Goal: Task Accomplishment & Management: Use online tool/utility

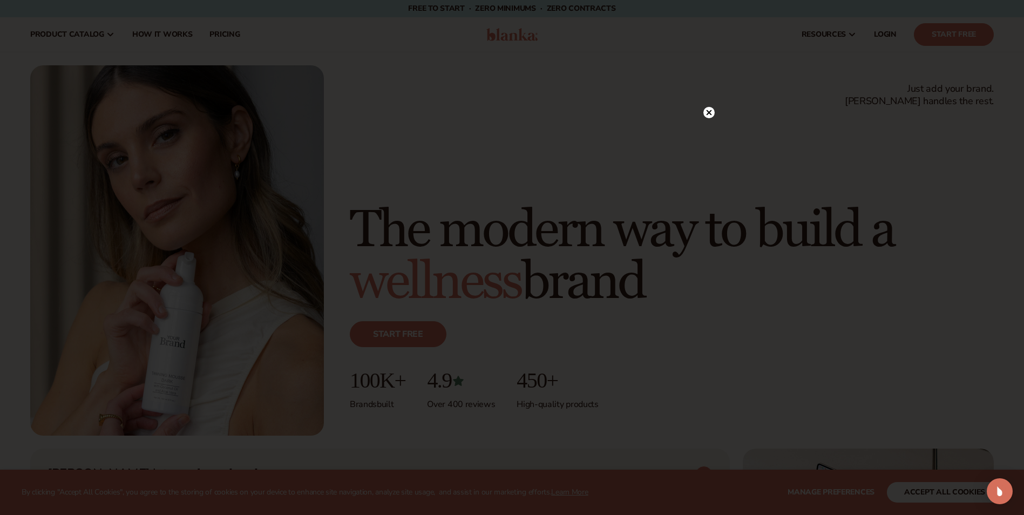
scroll to position [54, 0]
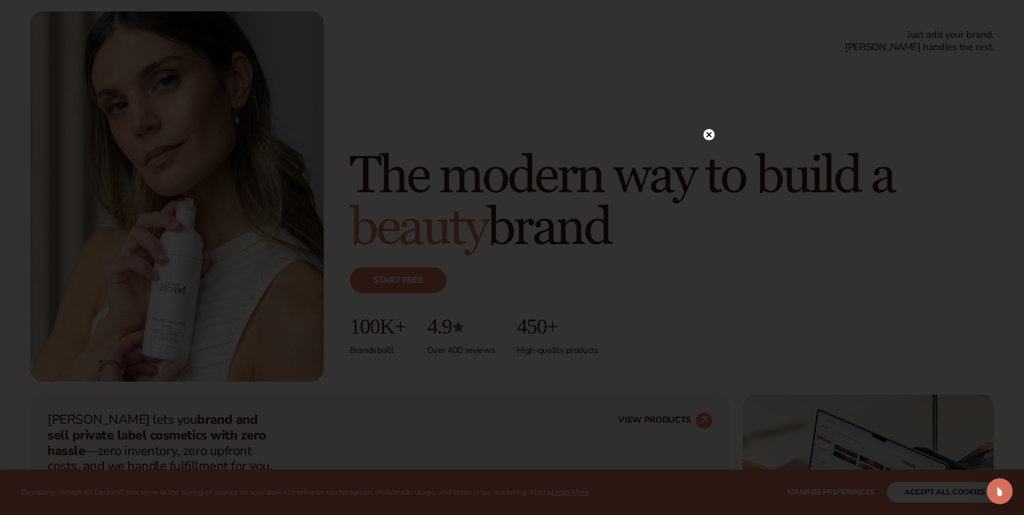
click at [713, 133] on circle at bounding box center [709, 134] width 11 height 11
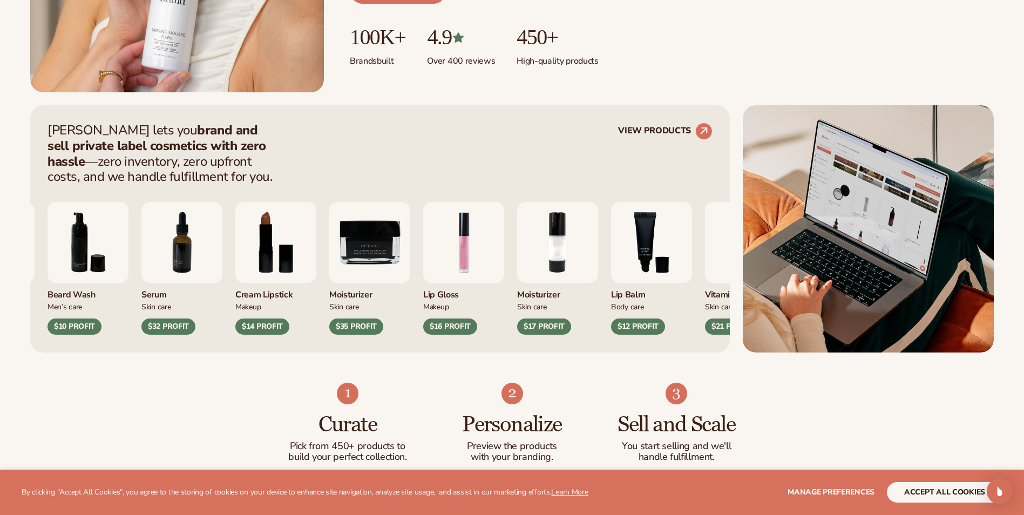
scroll to position [378, 0]
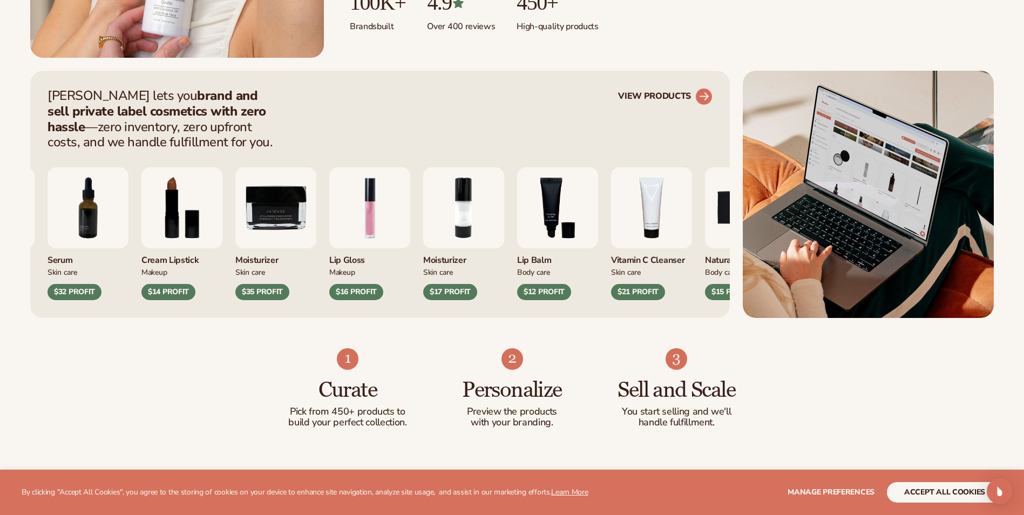
click at [703, 94] on circle at bounding box center [704, 97] width 24 height 24
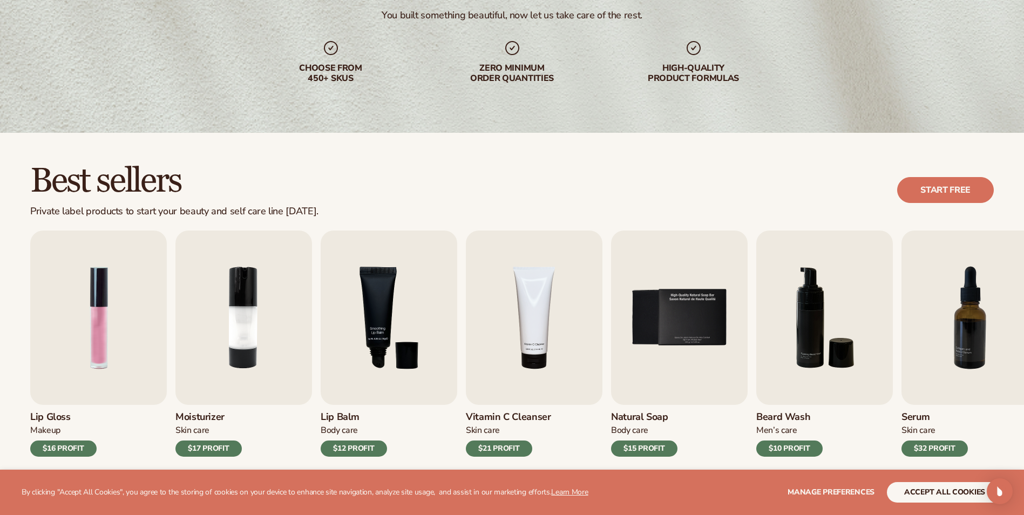
scroll to position [216, 0]
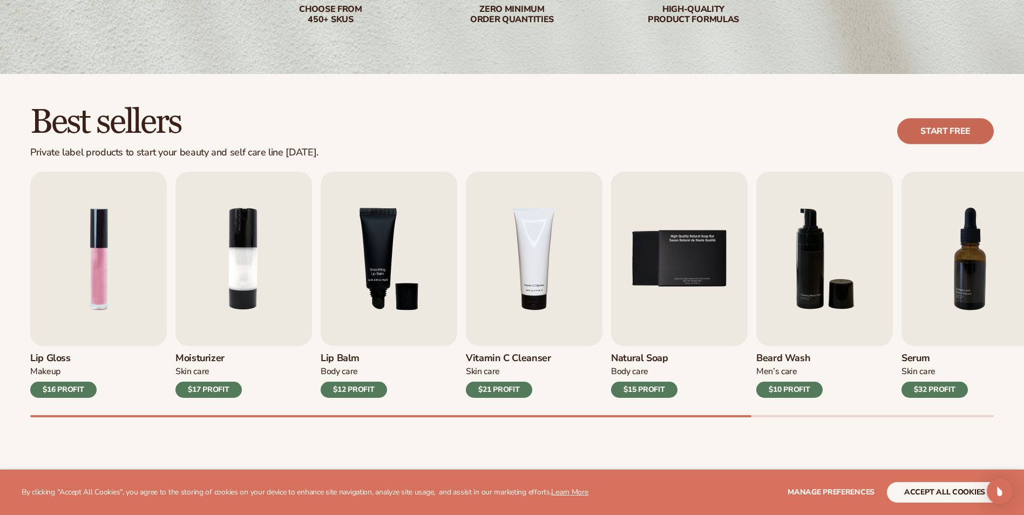
click at [968, 143] on link "Start free" at bounding box center [945, 131] width 97 height 26
